Goal: Navigation & Orientation: Find specific page/section

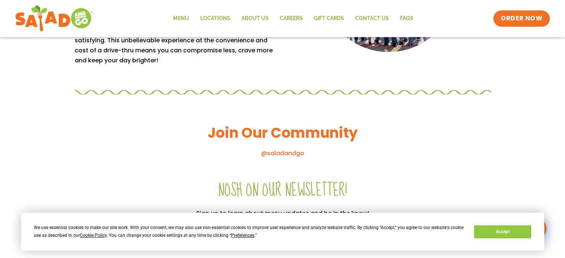
scroll to position [756, 0]
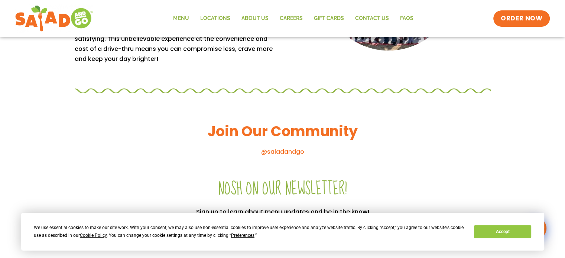
drag, startPoint x: 179, startPoint y: 23, endPoint x: 181, endPoint y: 18, distance: 5.2
click at [181, 18] on link "Menu" at bounding box center [180, 18] width 27 height 17
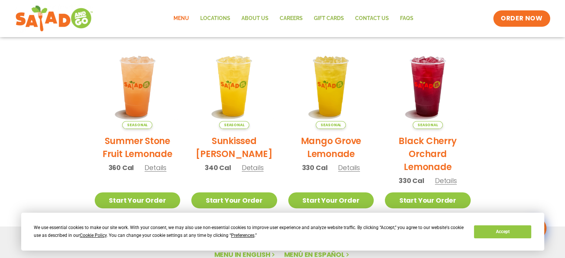
scroll to position [478, 0]
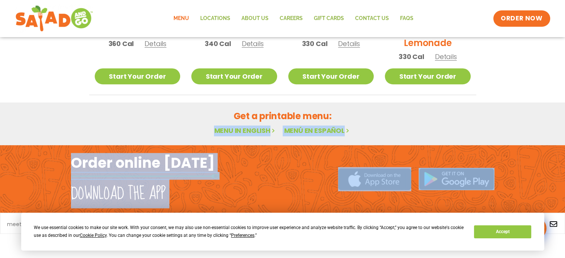
drag, startPoint x: 564, startPoint y: 180, endPoint x: 570, endPoint y: 113, distance: 67.4
click at [253, 127] on link "Menu in English" at bounding box center [245, 130] width 62 height 9
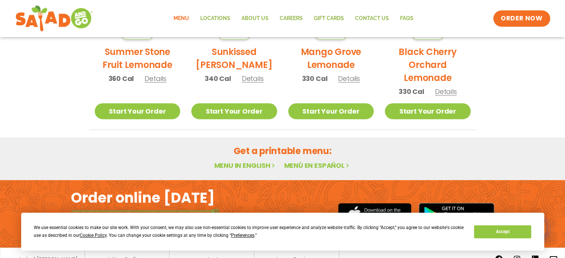
scroll to position [456, 0]
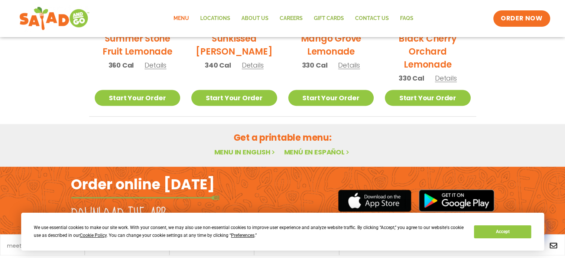
click at [75, 19] on img at bounding box center [54, 18] width 70 height 27
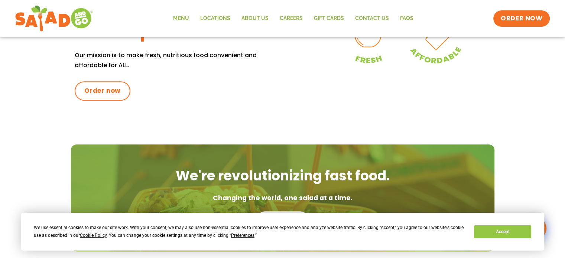
scroll to position [363, 0]
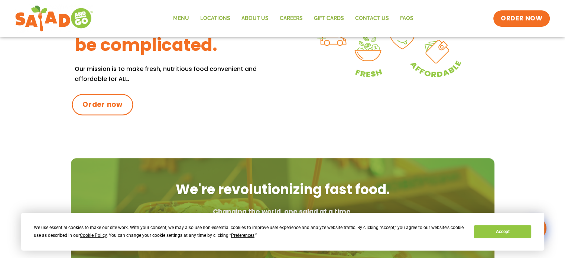
click at [97, 104] on span "Order now" at bounding box center [102, 105] width 40 height 10
